Goal: Task Accomplishment & Management: Use online tool/utility

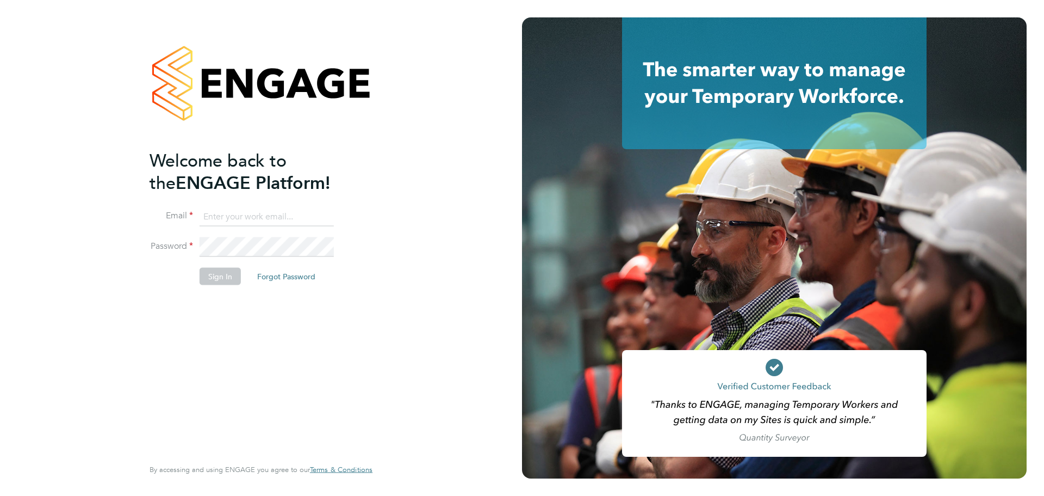
type input "patrick.farrell@randstad.co.uk"
click at [228, 277] on button "Sign In" at bounding box center [220, 276] width 41 height 17
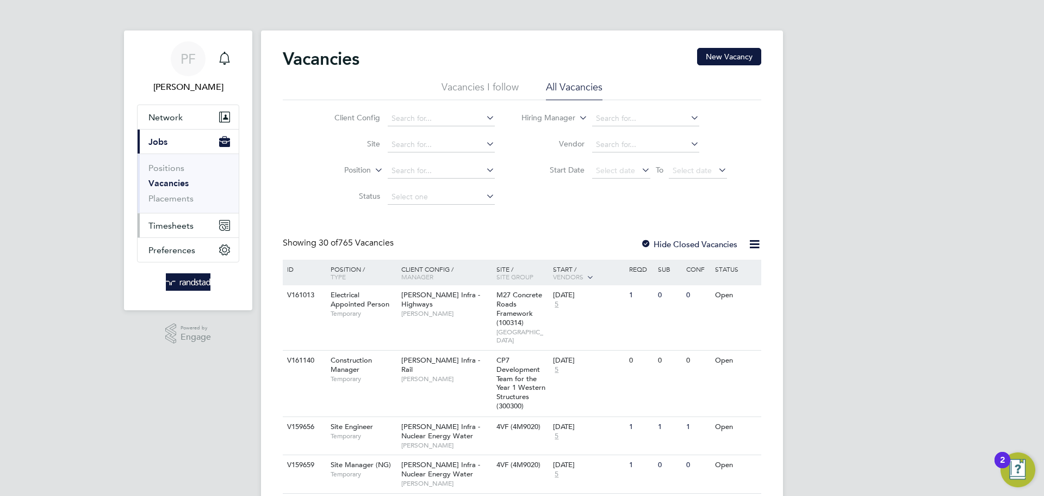
click at [165, 228] on span "Timesheets" at bounding box center [170, 225] width 45 height 10
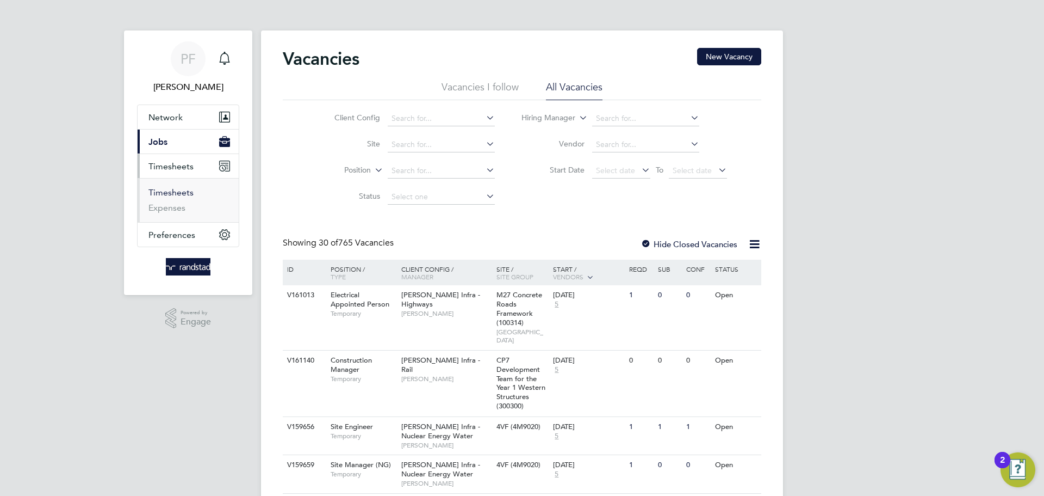
click at [171, 195] on link "Timesheets" at bounding box center [170, 192] width 45 height 10
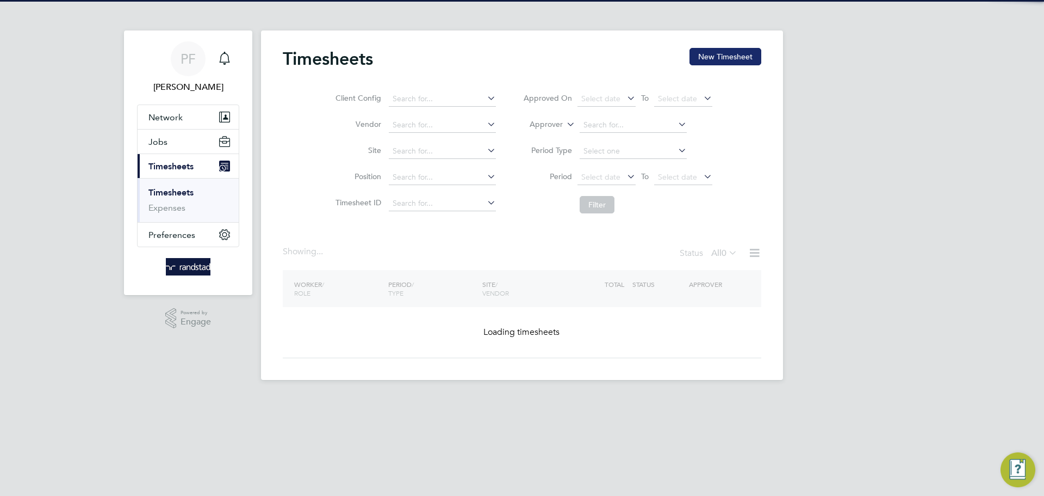
click at [705, 53] on button "New Timesheet" at bounding box center [726, 56] width 72 height 17
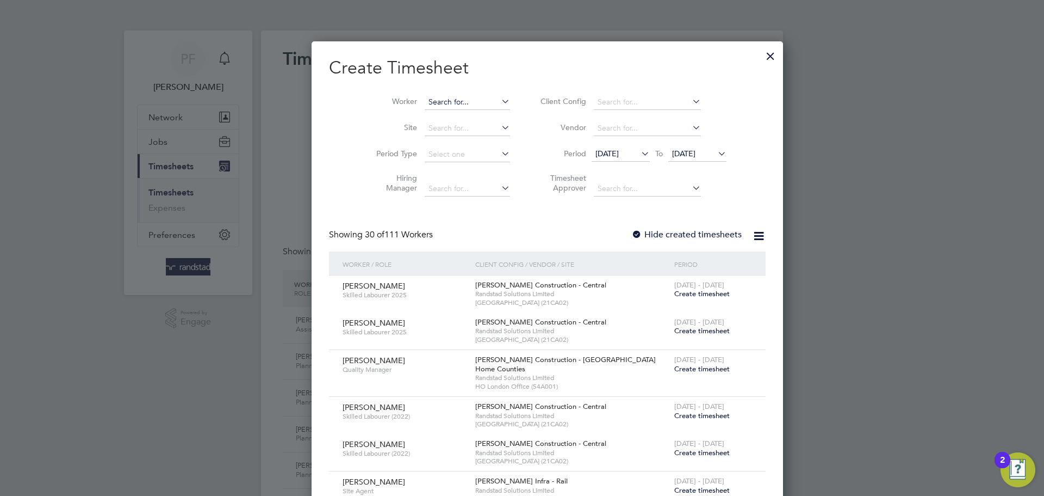
click at [444, 95] on input at bounding box center [467, 102] width 85 height 15
click at [449, 121] on li "[PERSON_NAME] [PERSON_NAME] am" at bounding box center [496, 116] width 194 height 15
type input "[PERSON_NAME]"
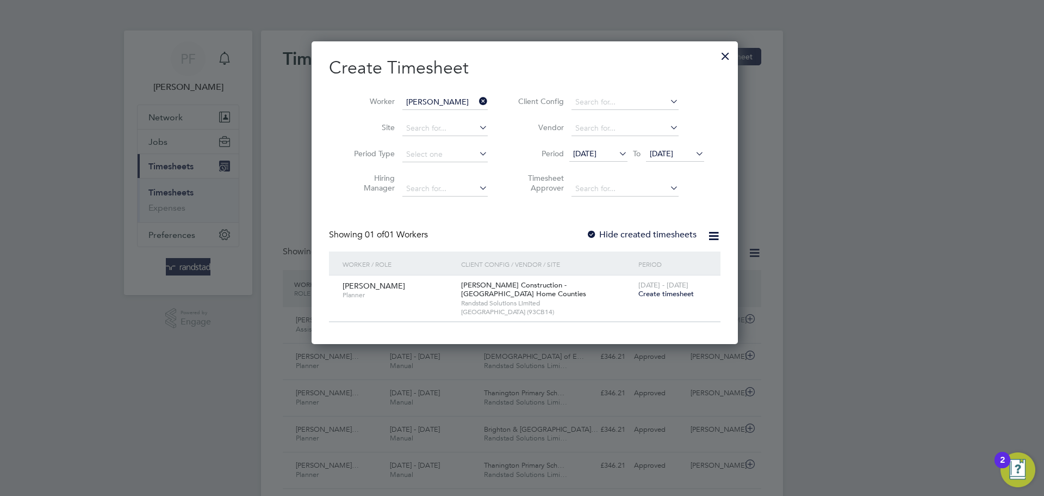
click at [586, 236] on div at bounding box center [591, 235] width 11 height 11
